Goal: Obtain resource: Download file/media

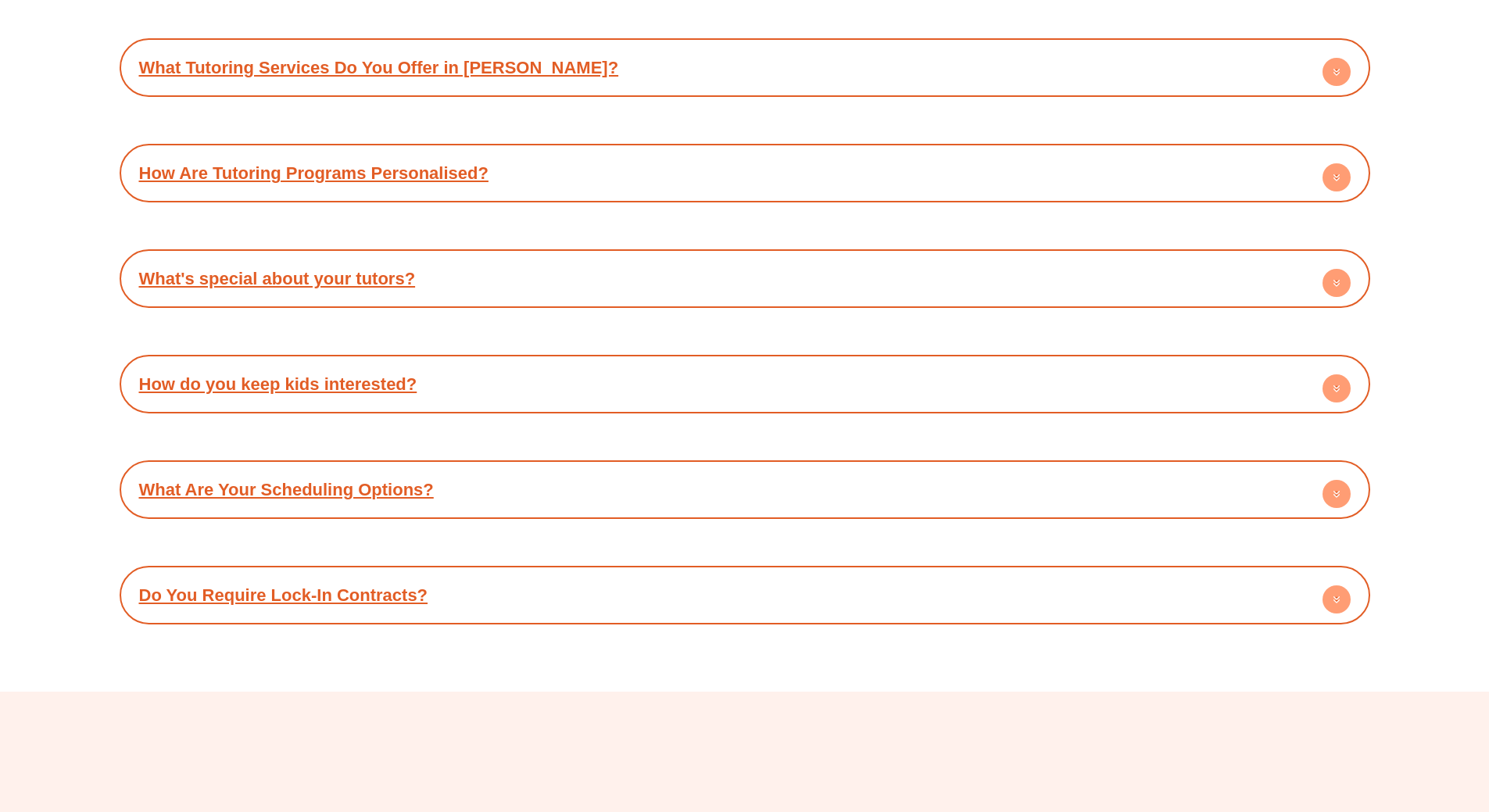
scroll to position [9456, 0]
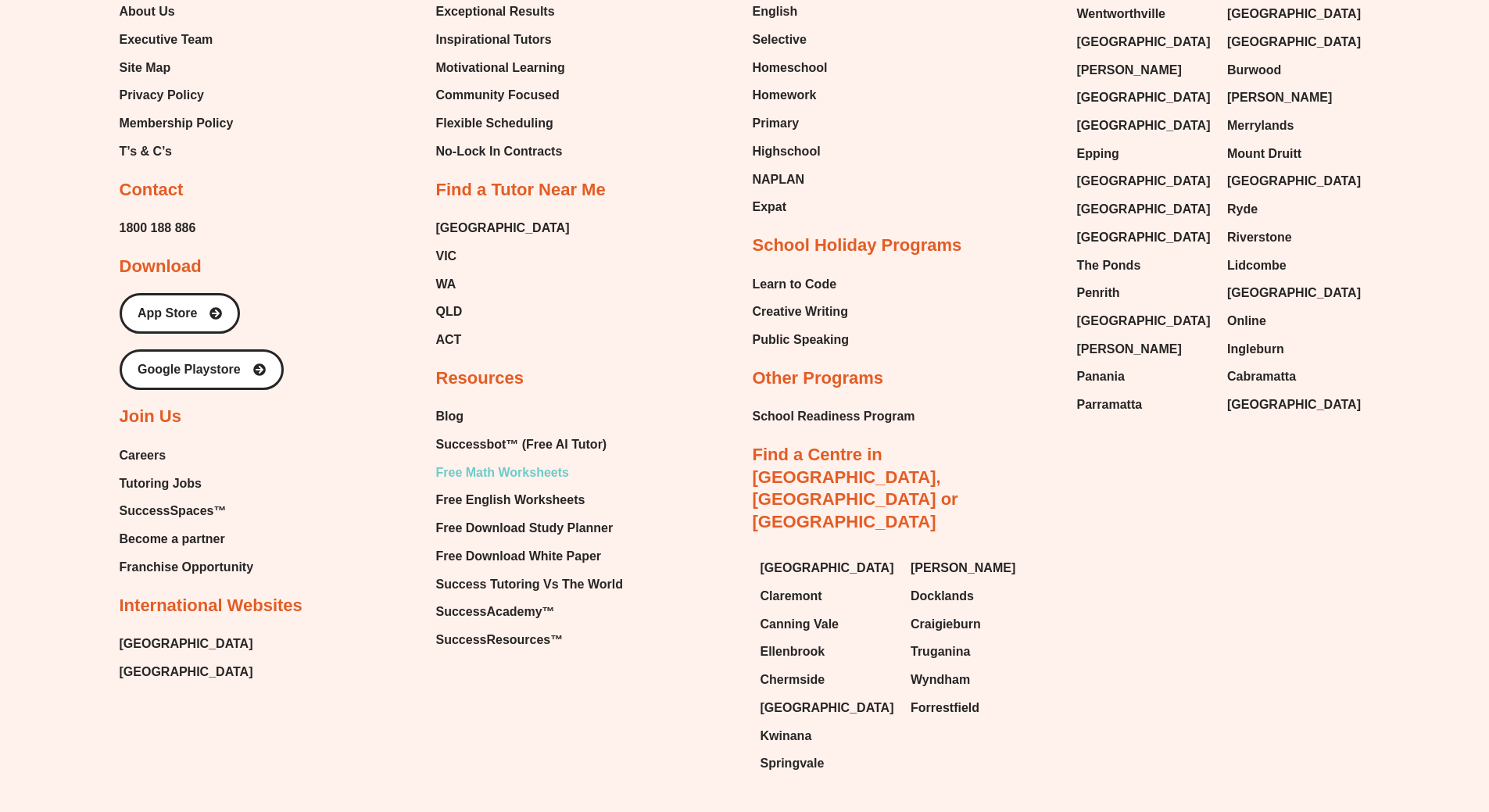
click at [473, 461] on span "Free Math Worksheets" at bounding box center [502, 472] width 133 height 23
click at [555, 488] on span "Free English Worksheets" at bounding box center [510, 499] width 149 height 23
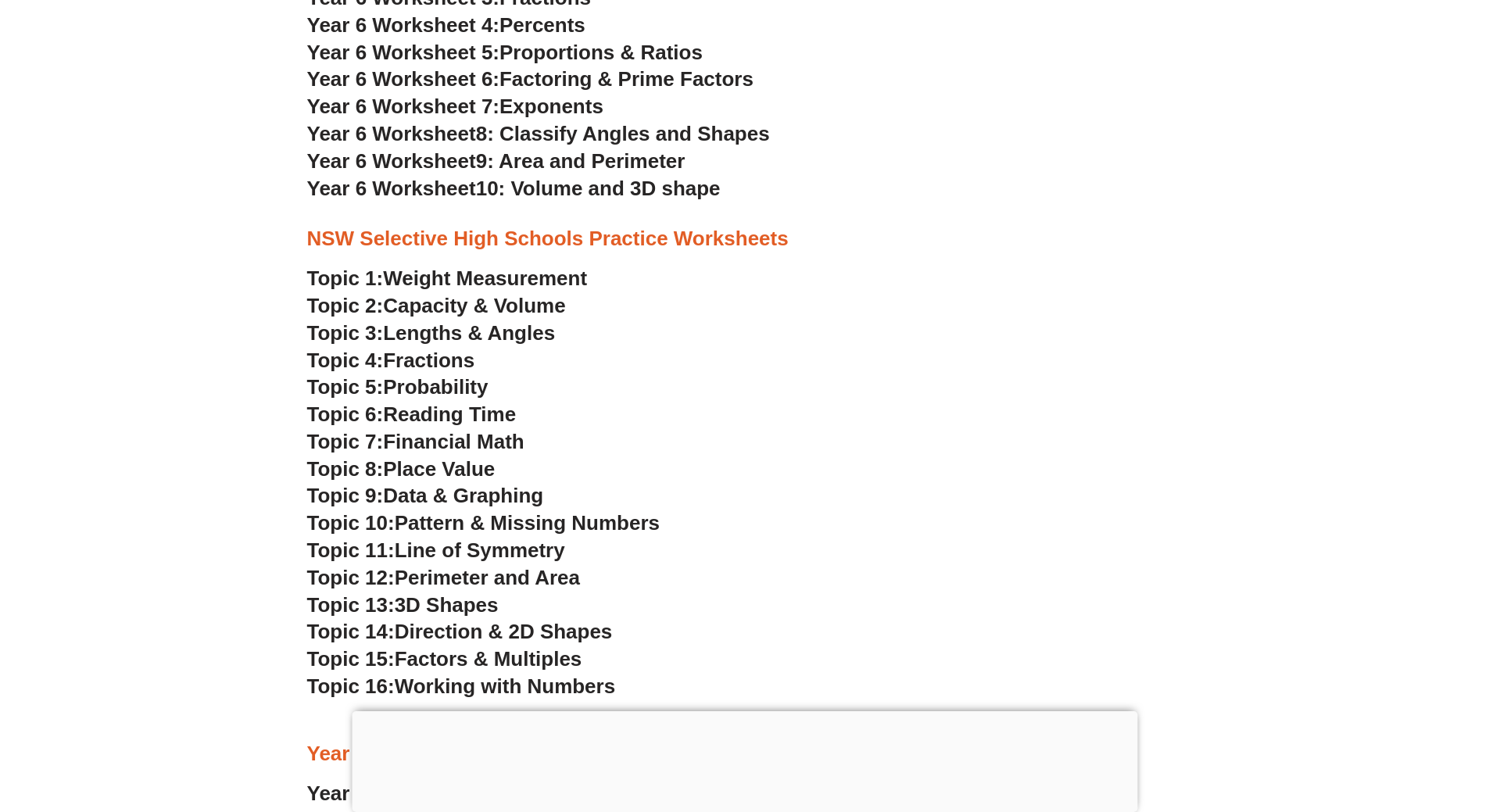
scroll to position [3515, 0]
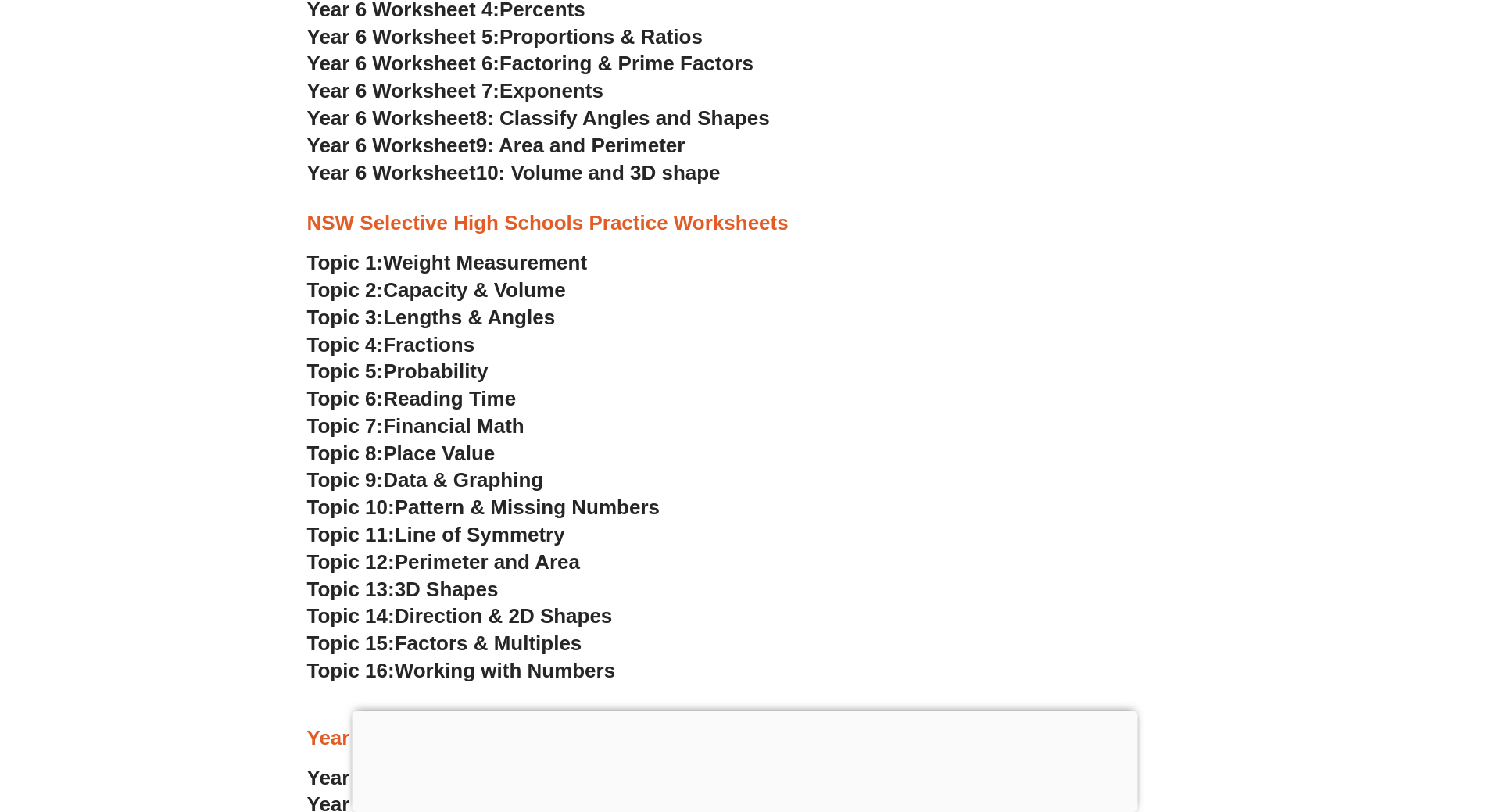
click at [490, 390] on span "Reading Time" at bounding box center [450, 398] width 133 height 23
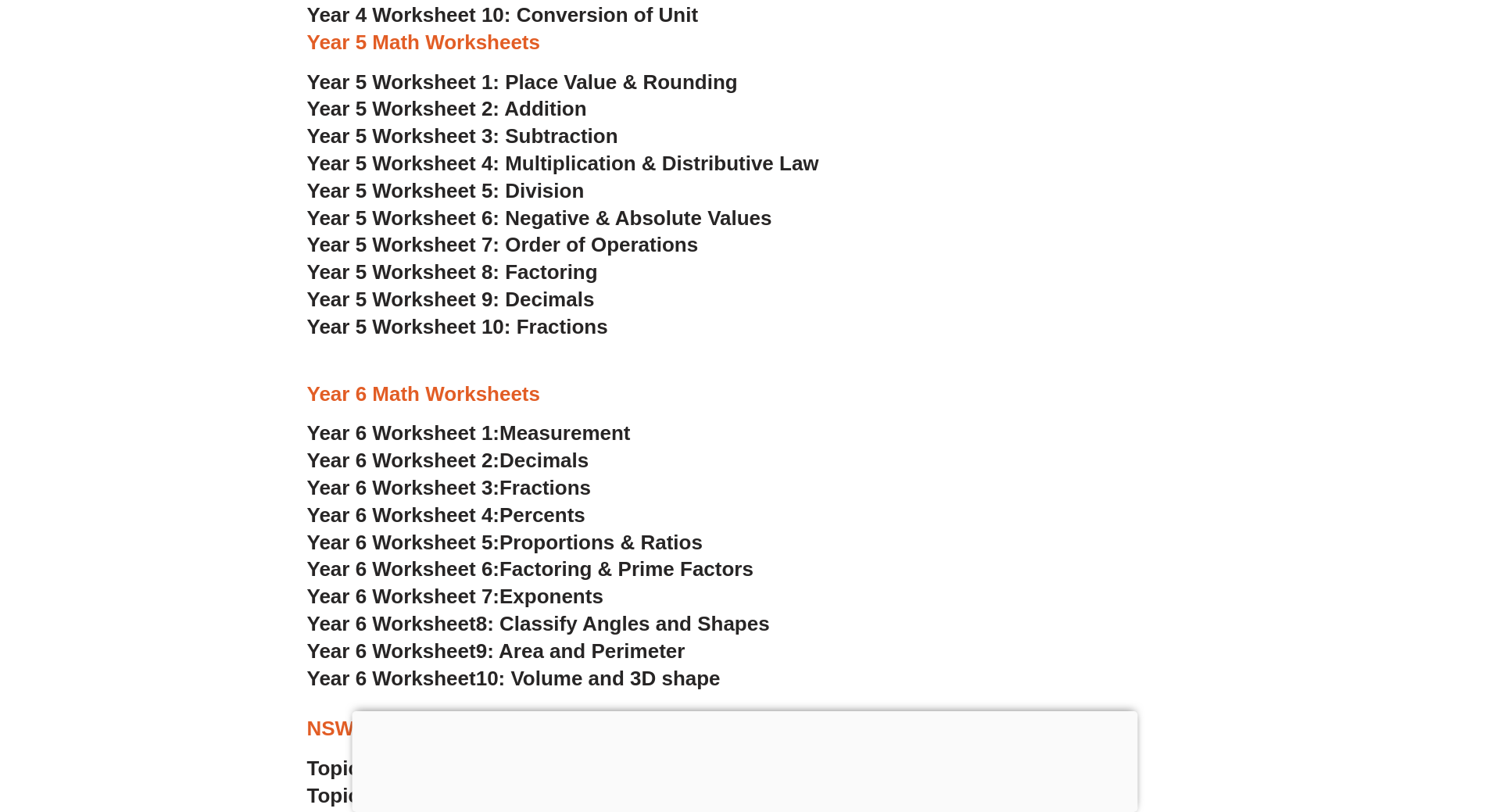
scroll to position [2968, 0]
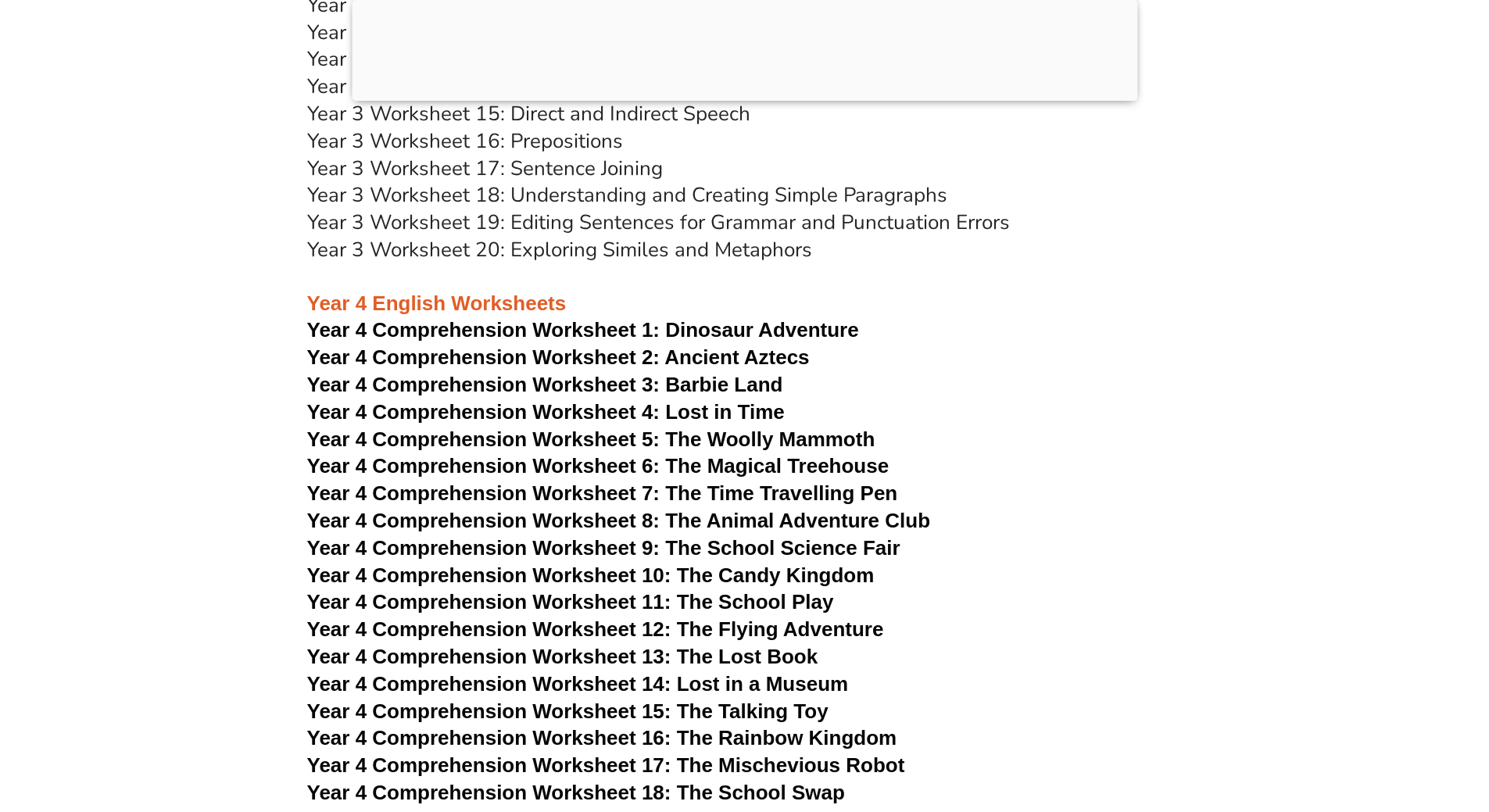
scroll to position [6102, 0]
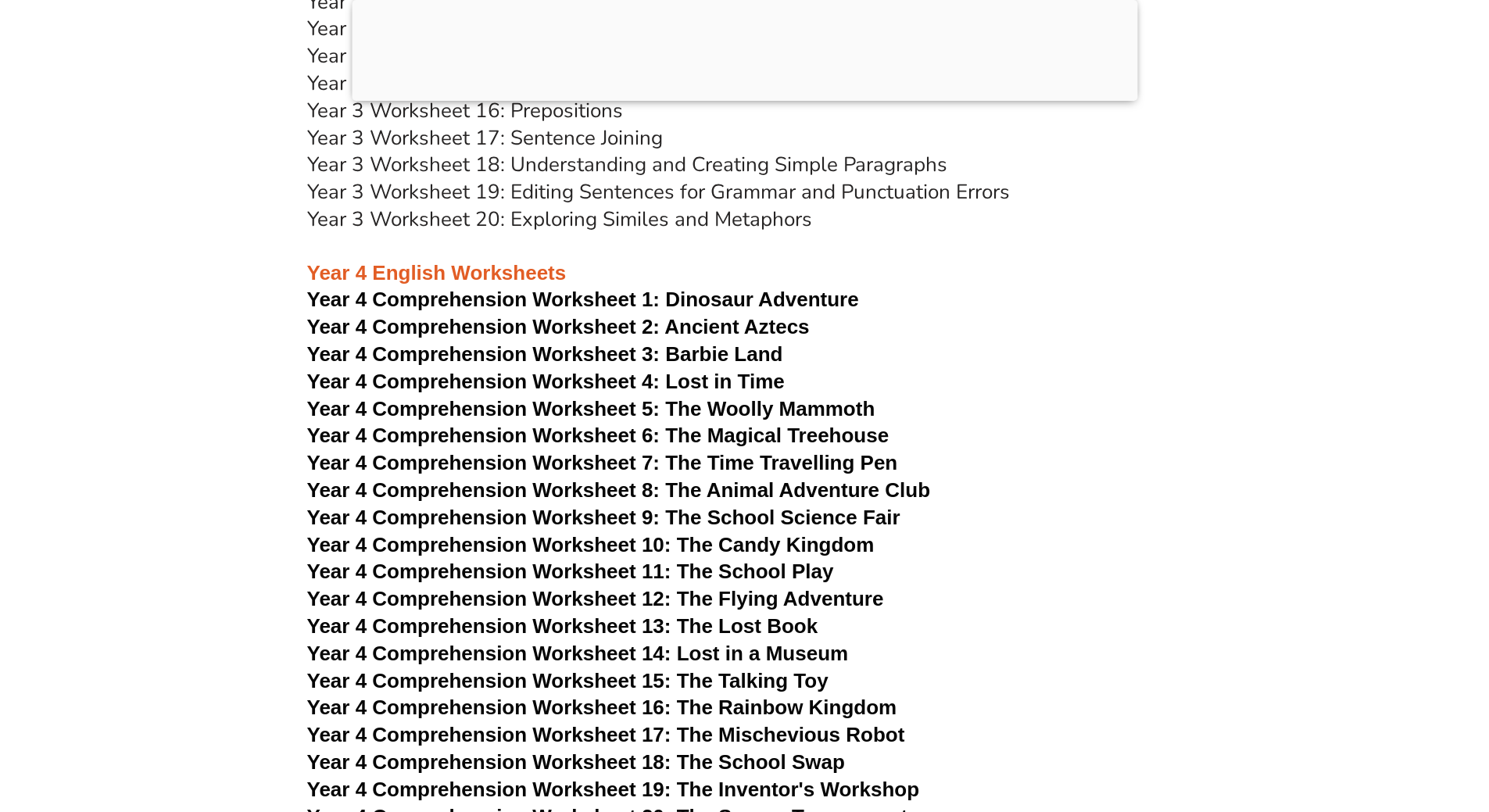
click at [758, 570] on span "Year 4 Comprehension Worksheet 11: The School Play" at bounding box center [571, 570] width 527 height 23
